Goal: Task Accomplishment & Management: Manage account settings

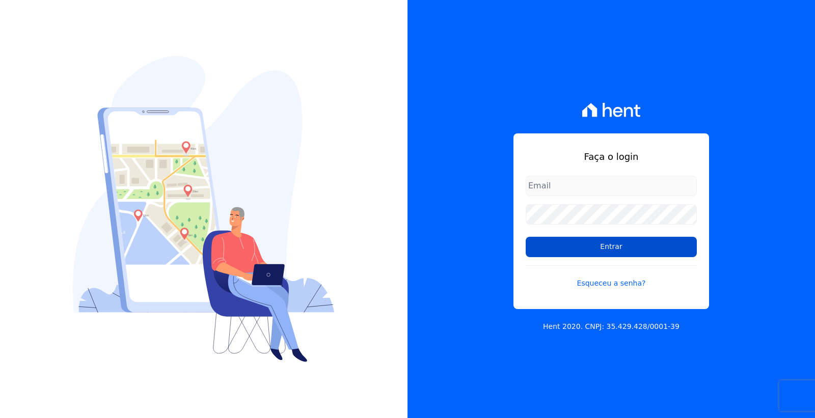
type input "[PERSON_NAME][EMAIL_ADDRESS][PERSON_NAME][DOMAIN_NAME]"
click at [593, 244] on input "Entrar" at bounding box center [611, 247] width 171 height 20
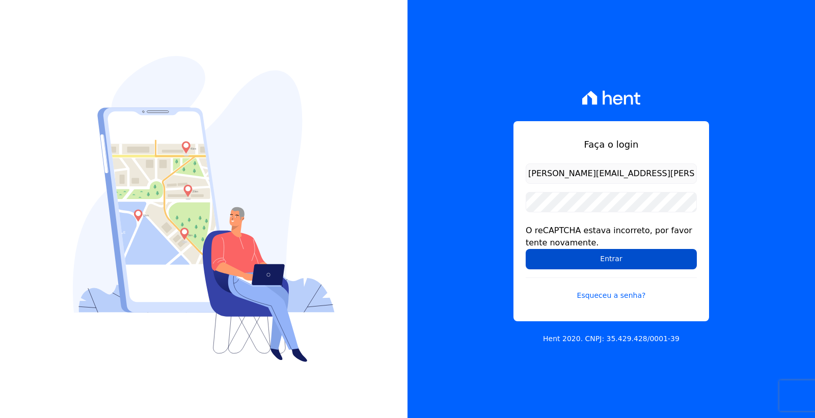
click at [575, 257] on input "Entrar" at bounding box center [611, 259] width 171 height 20
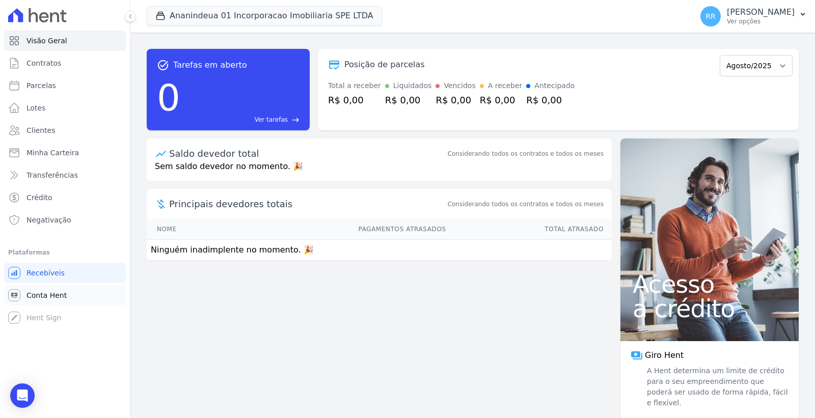
click at [59, 292] on span "Conta Hent" at bounding box center [46, 295] width 40 height 10
